Goal: Task Accomplishment & Management: Manage account settings

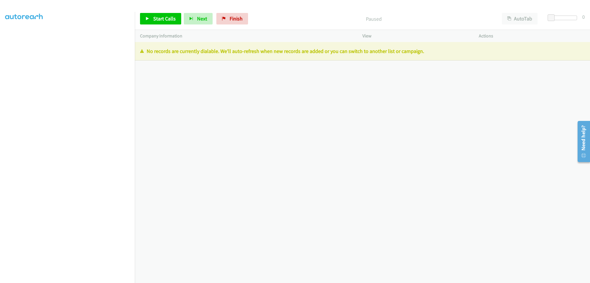
scroll to position [40, 0]
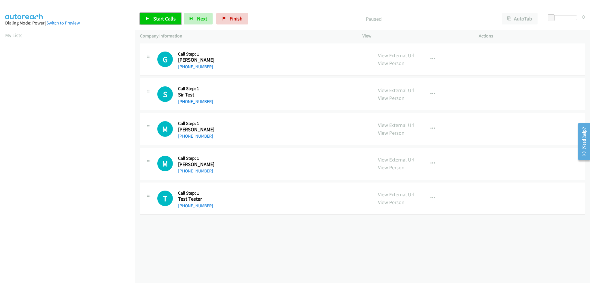
click at [158, 15] on span "Start Calls" at bounding box center [164, 18] width 22 height 7
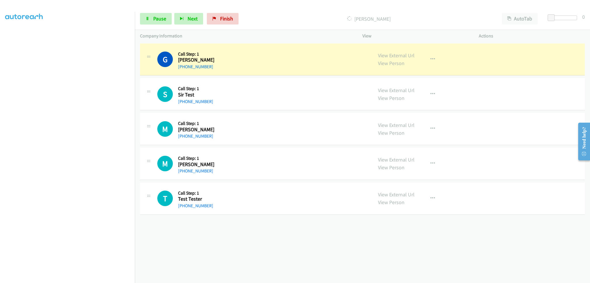
scroll to position [40, 0]
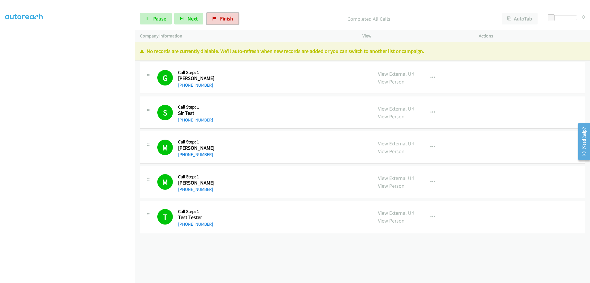
drag, startPoint x: 225, startPoint y: 19, endPoint x: 324, endPoint y: 20, distance: 99.1
click at [225, 19] on span "Finish" at bounding box center [226, 18] width 13 height 7
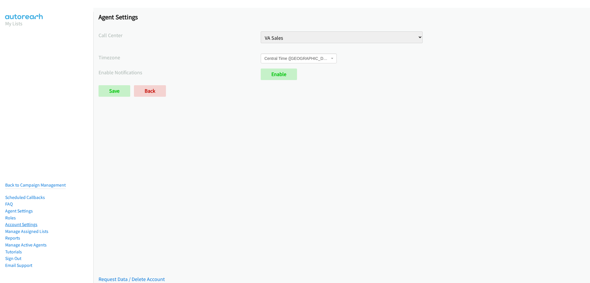
click at [32, 223] on link "Account Settings" at bounding box center [21, 224] width 32 height 5
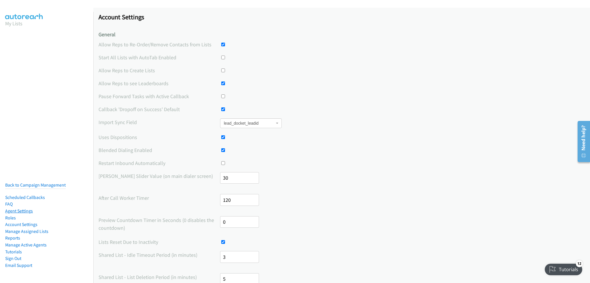
click at [21, 208] on link "Agent Settings" at bounding box center [19, 210] width 28 height 5
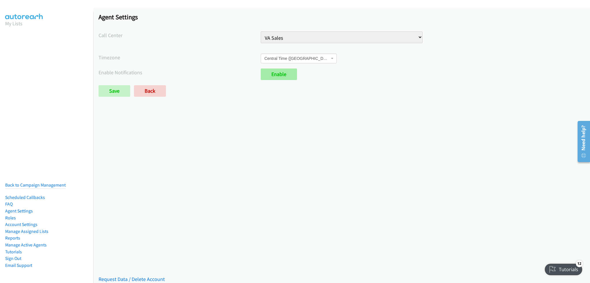
click at [273, 77] on link "Enable" at bounding box center [279, 75] width 36 height 12
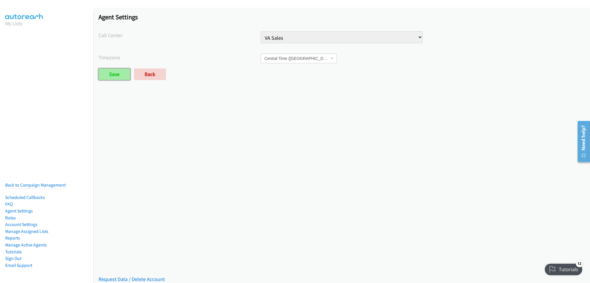
click at [106, 73] on input "Save" at bounding box center [114, 75] width 32 height 12
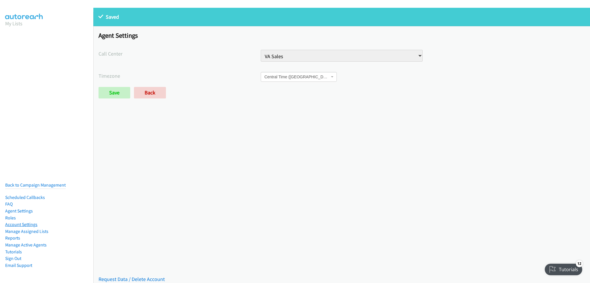
click at [26, 222] on link "Account Settings" at bounding box center [21, 224] width 32 height 5
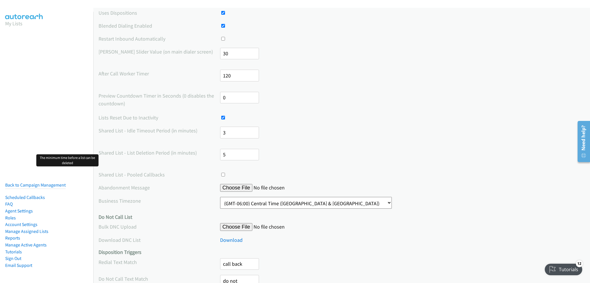
scroll to position [115, 0]
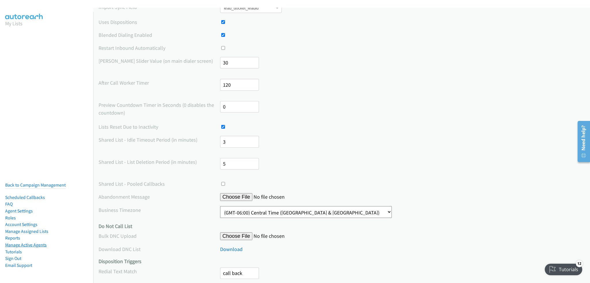
click at [22, 242] on link "Manage Active Agents" at bounding box center [25, 244] width 41 height 5
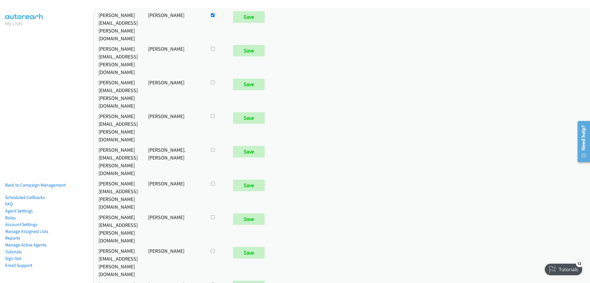
scroll to position [432, 0]
